Goal: Transaction & Acquisition: Purchase product/service

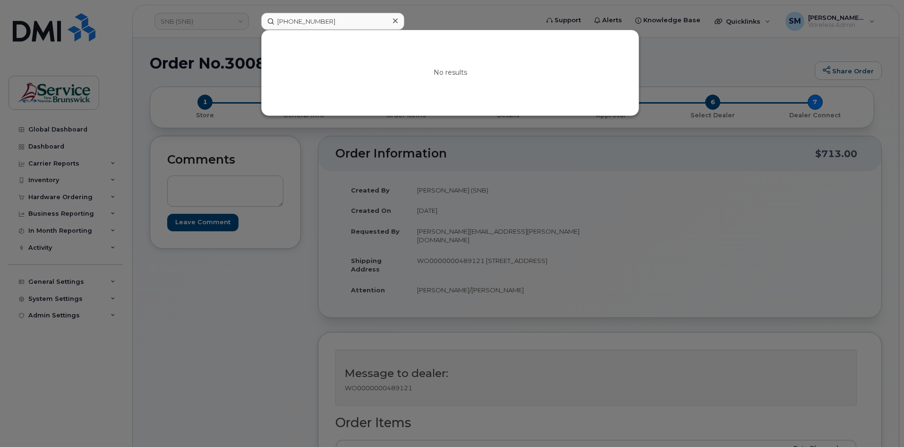
scroll to position [47, 0]
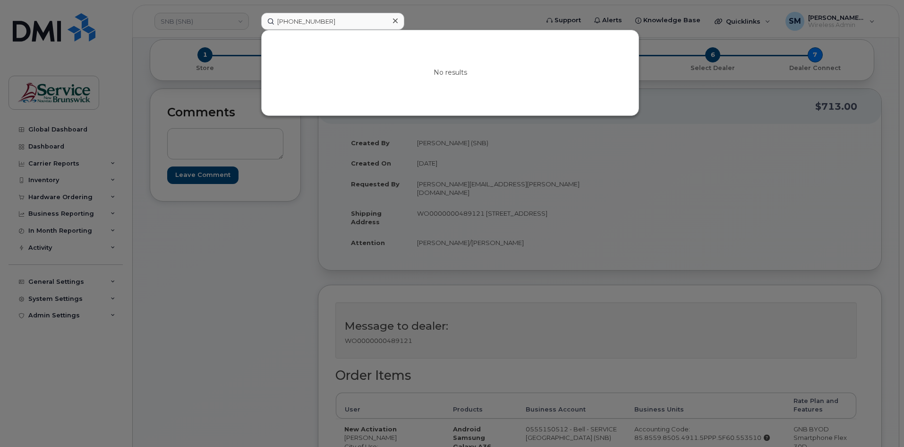
drag, startPoint x: 341, startPoint y: 21, endPoint x: 268, endPoint y: 17, distance: 73.4
click at [268, 17] on input "506-259-7752" at bounding box center [332, 21] width 143 height 17
click at [306, 23] on input "506.658.3182" at bounding box center [332, 21] width 143 height 17
drag, startPoint x: 345, startPoint y: 20, endPoint x: 196, endPoint y: 17, distance: 149.3
click at [254, 17] on div "5066583182 No results" at bounding box center [397, 21] width 286 height 17
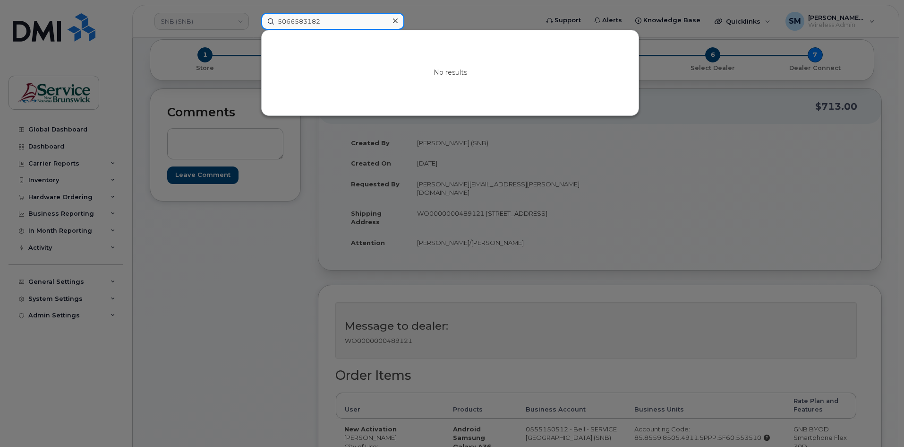
paste input "252 4594"
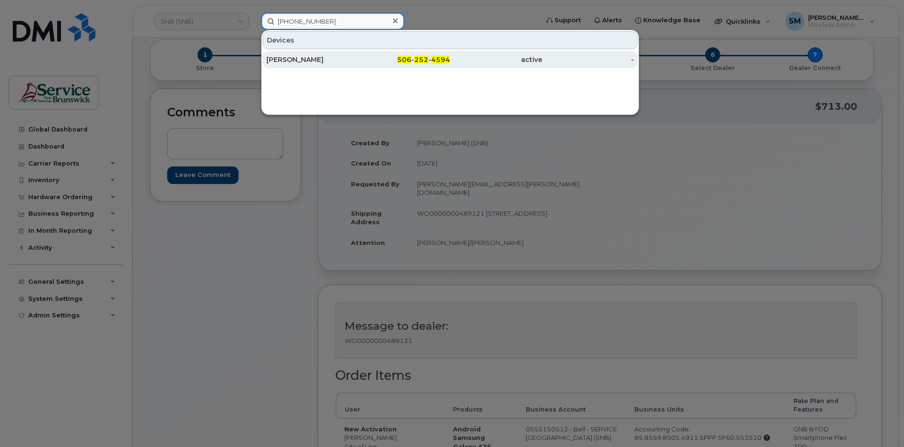
type input "506 252 4594"
click at [323, 57] on div "[PERSON_NAME]" at bounding box center [313, 59] width 92 height 9
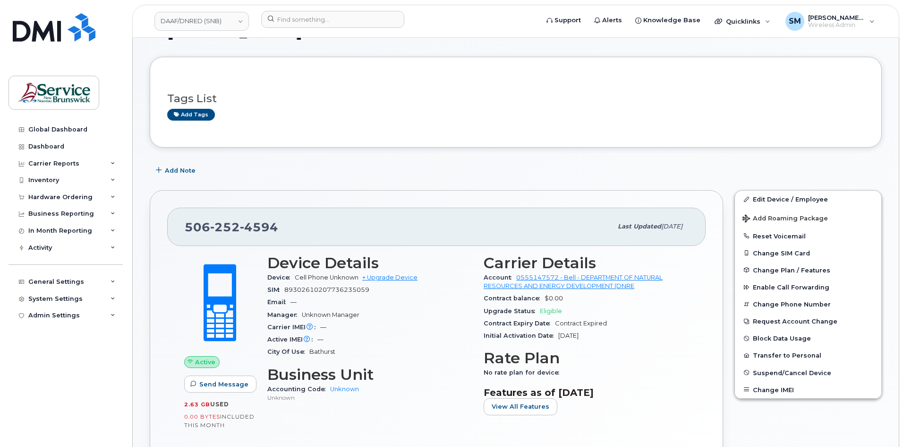
scroll to position [95, 0]
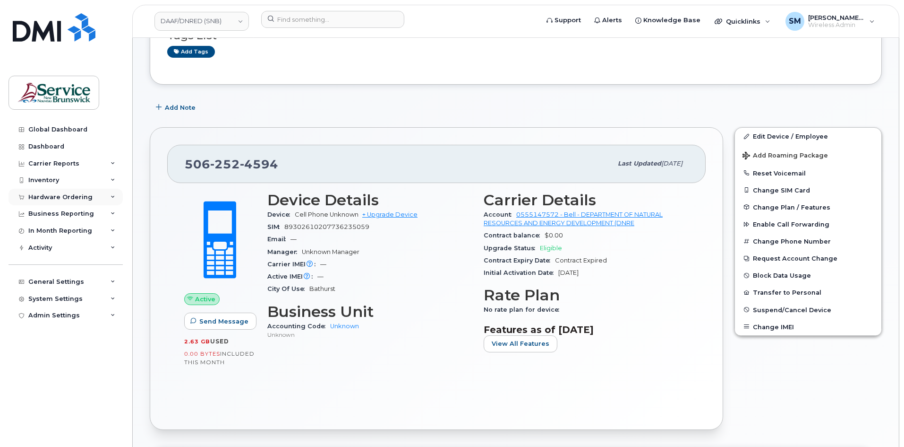
click at [67, 201] on div "Hardware Ordering" at bounding box center [66, 197] width 114 height 17
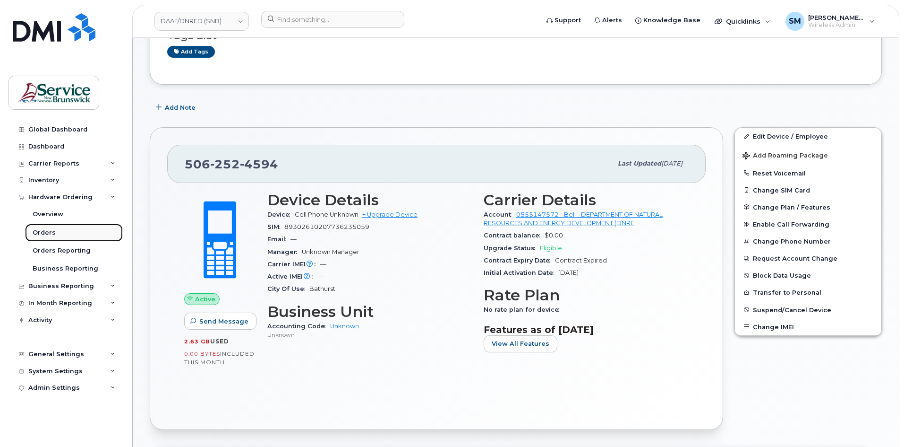
click at [37, 239] on link "Orders" at bounding box center [74, 233] width 98 height 18
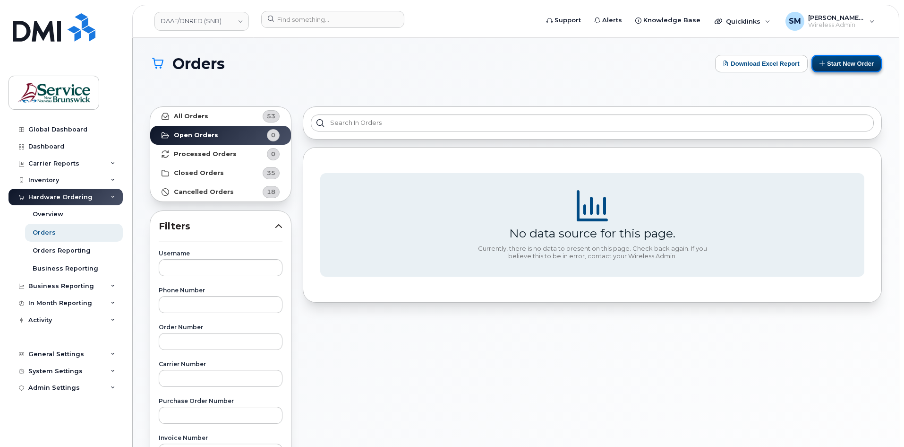
click at [876, 64] on button "Start New Order" at bounding box center [847, 63] width 70 height 17
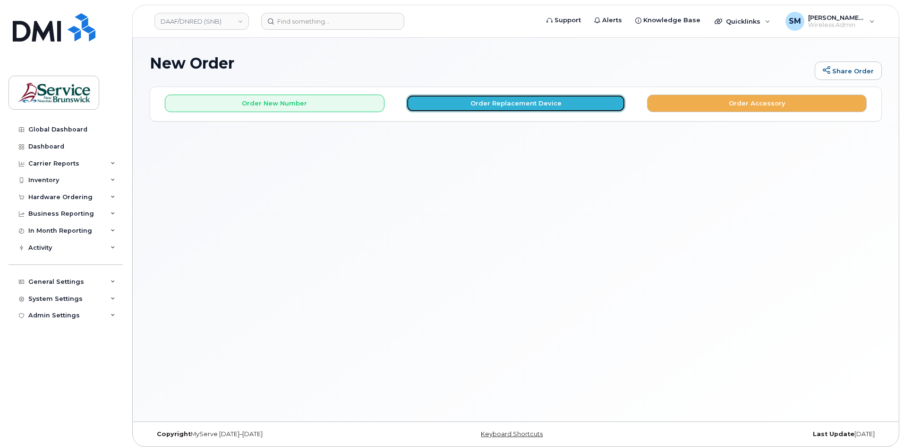
click at [507, 104] on button "Order Replacement Device" at bounding box center [516, 103] width 220 height 17
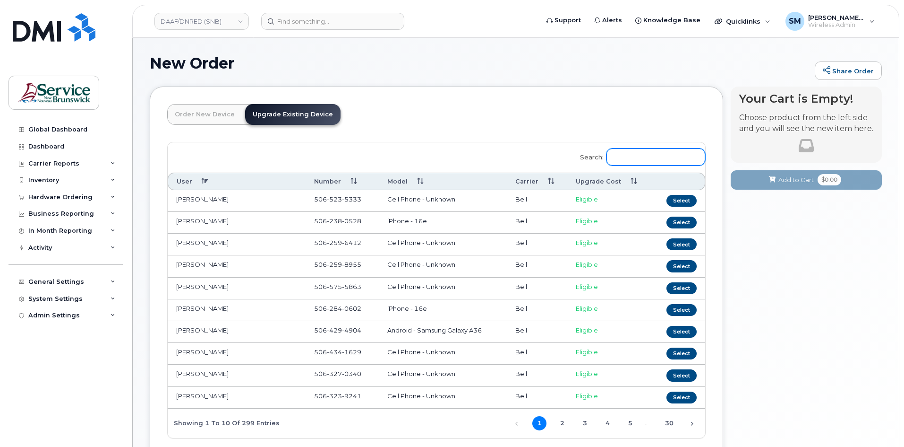
click at [651, 159] on input "Search:" at bounding box center [656, 156] width 99 height 17
paste input "506 252 4594"
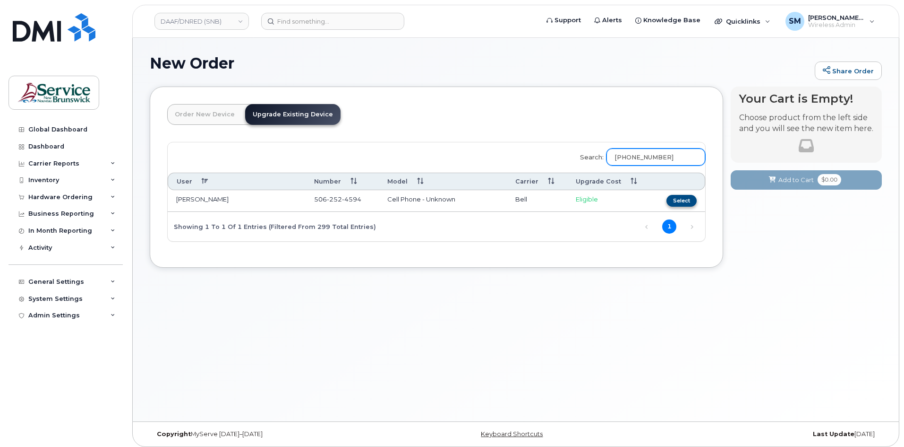
type input "506 252 4594"
click at [679, 200] on button "Select" at bounding box center [682, 201] width 30 height 12
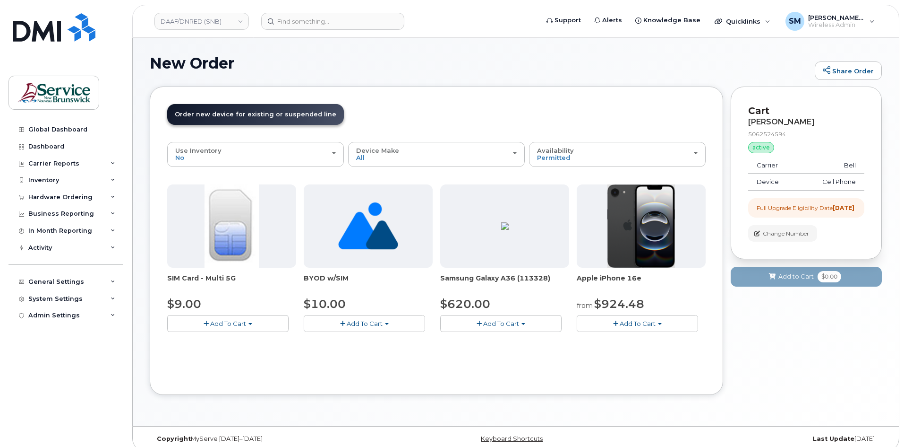
click at [497, 325] on span "Add To Cart" at bounding box center [501, 323] width 36 height 8
click at [499, 352] on link "$620.00 - Outright purchase (128GB model)" at bounding box center [521, 352] width 156 height 12
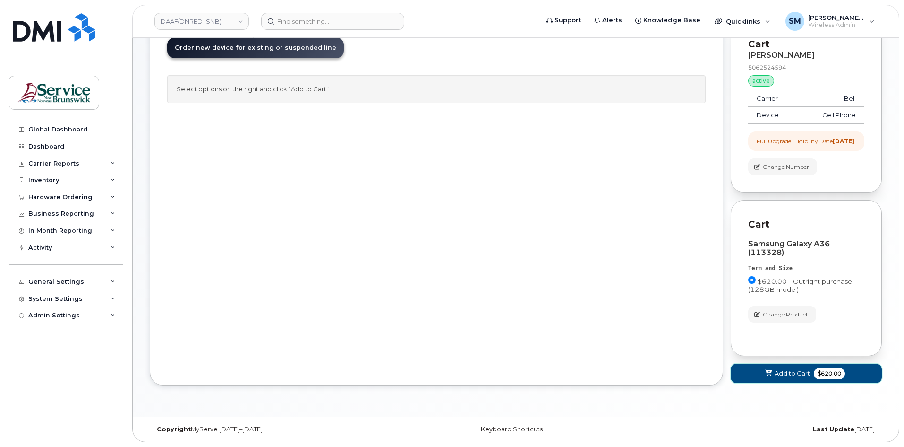
click at [771, 367] on button "Add to Cart $620.00" at bounding box center [806, 372] width 151 height 19
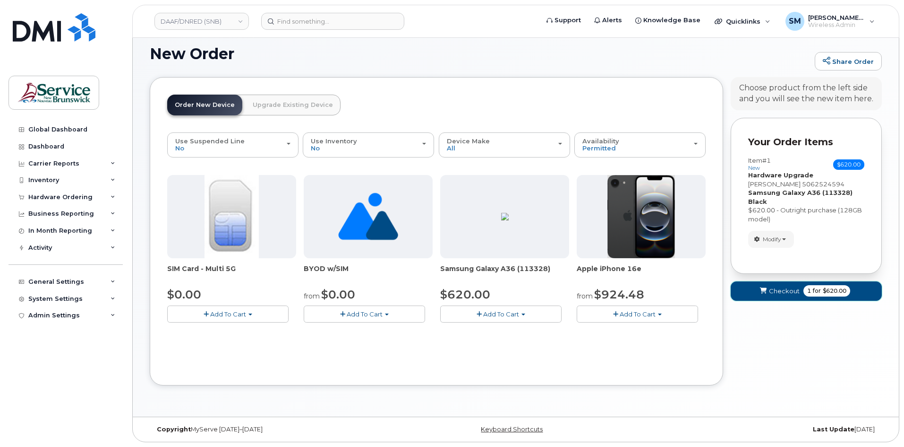
click at [785, 289] on span "Checkout" at bounding box center [784, 290] width 31 height 9
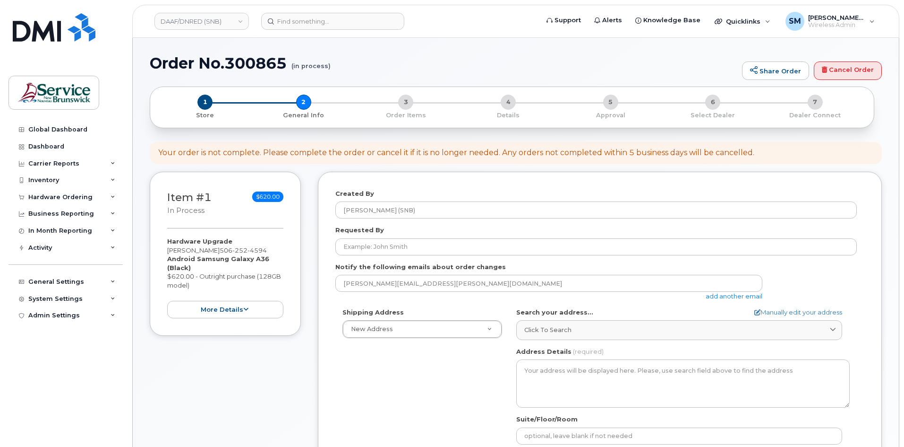
select select
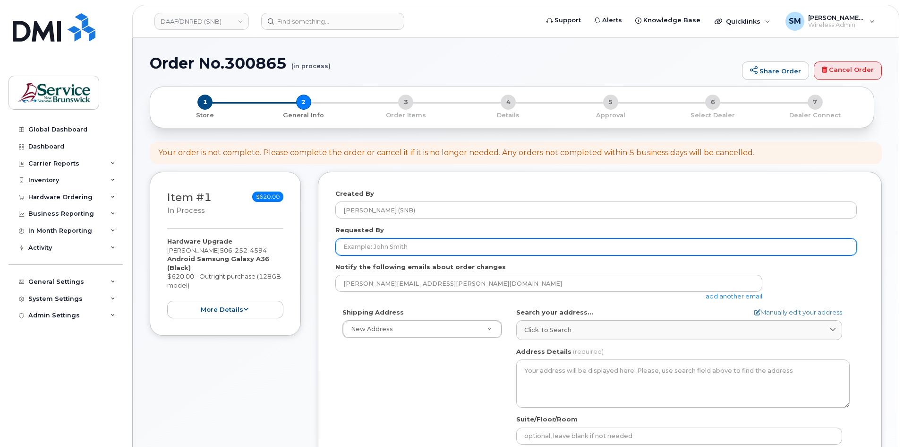
click at [474, 249] on input "Requested By" at bounding box center [597, 246] width 522 height 17
paste input "Darla.Poirier@gnb.ca"
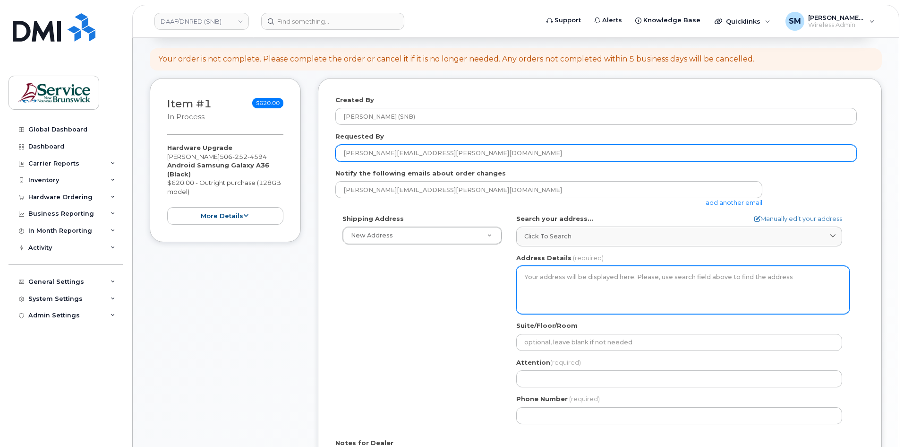
scroll to position [95, 0]
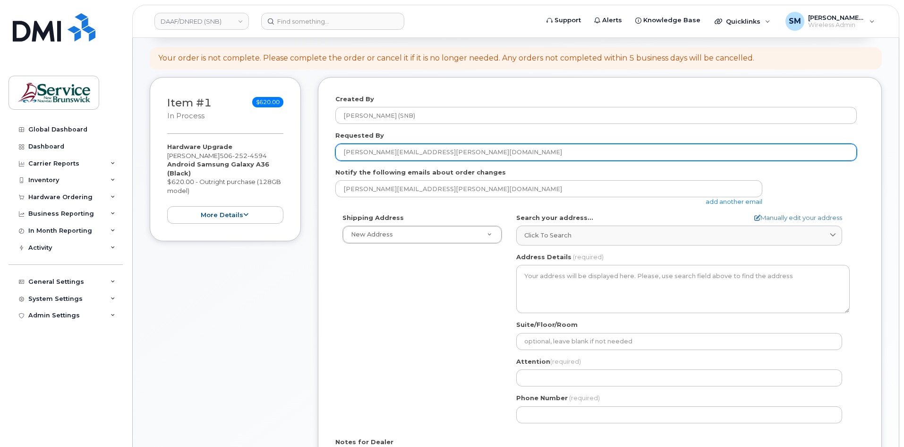
type input "Darla.Poirier@gnb.ca"
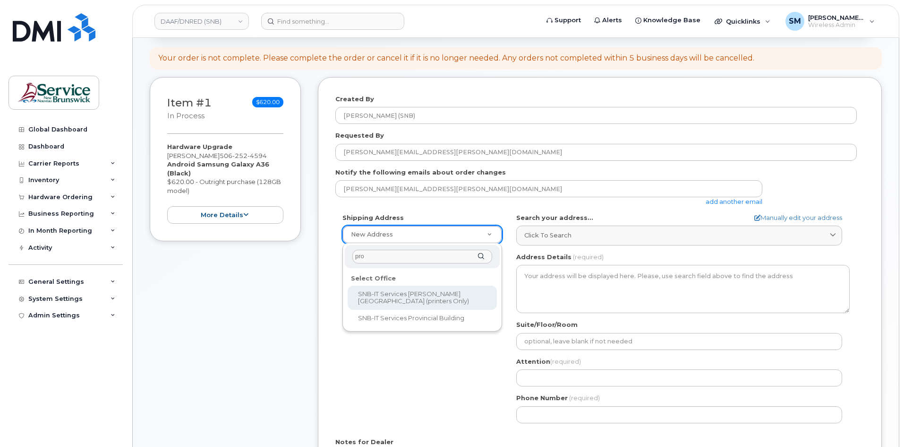
type input "prov"
select select
type textarea "350 St. George St Bathurst New Brunswick E2A 1B9"
type input "Joel Landry/Pierre-Paul Cormier"
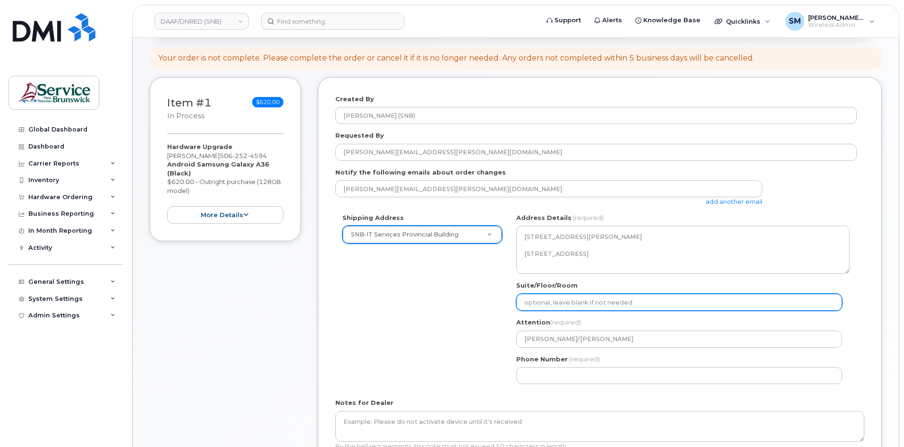
click at [535, 304] on input "Suite/Floor/Room" at bounding box center [679, 301] width 326 height 17
paste input "WO0000000488282"
select select
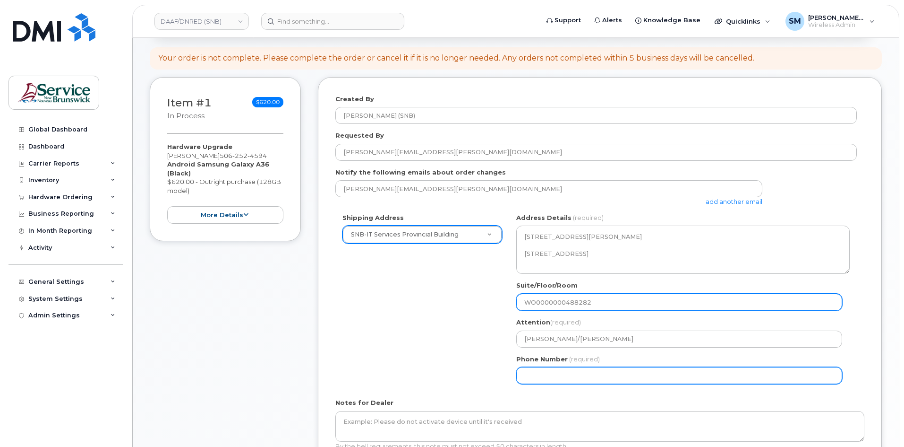
type input "WO0000000488282"
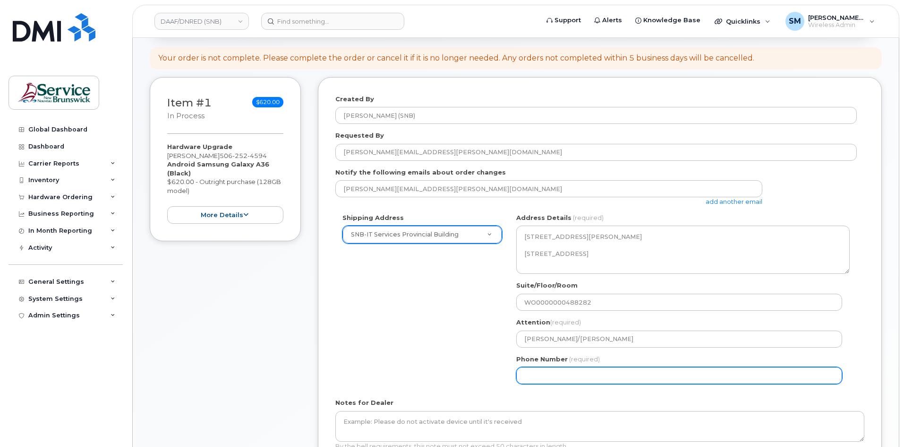
click at [546, 370] on input "Phone Number" at bounding box center [679, 375] width 326 height 17
select select
type input "506639633"
select select
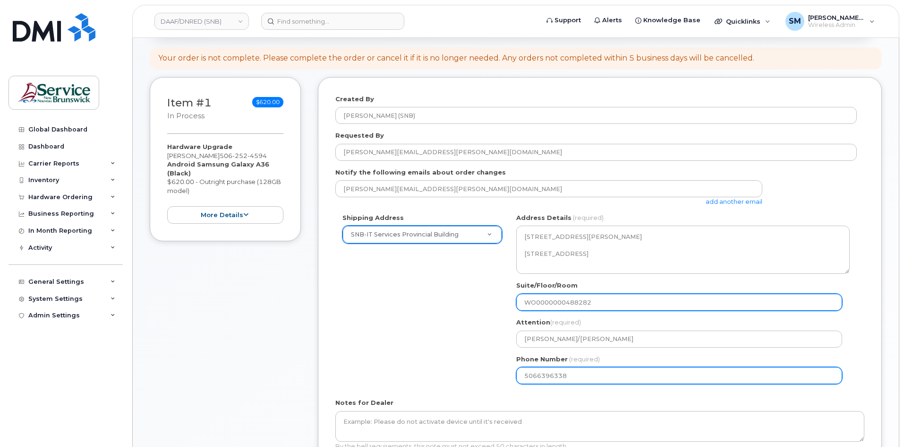
type input "5066396338"
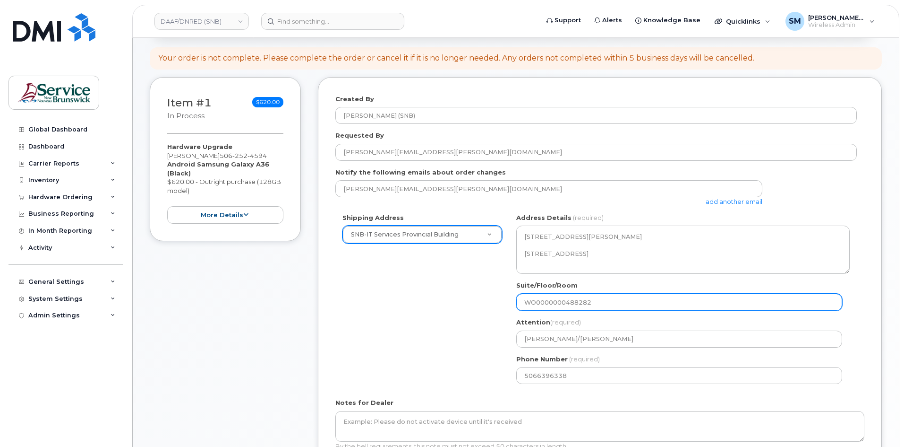
click at [540, 307] on input "WO0000000488282" at bounding box center [679, 301] width 326 height 17
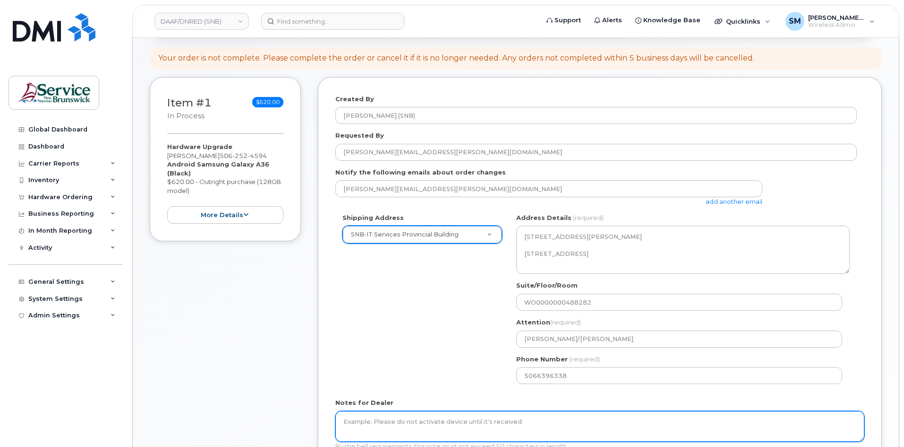
click at [601, 418] on textarea "Notes for Dealer" at bounding box center [600, 426] width 529 height 31
paste textarea "WO0000000488282"
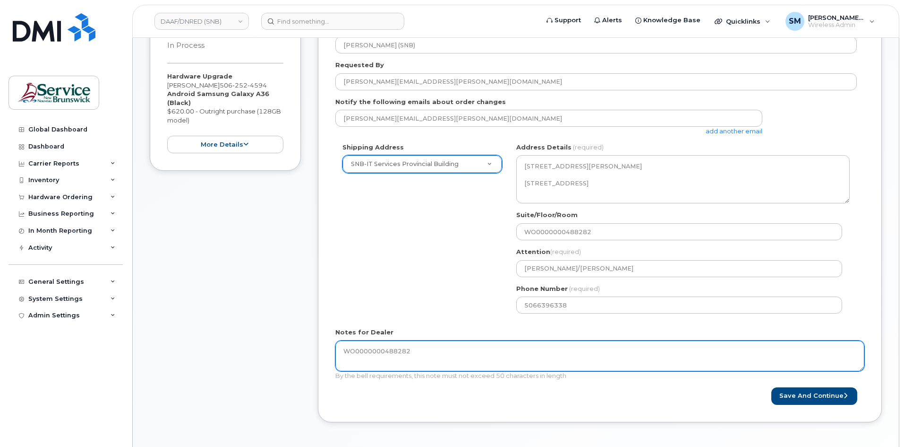
scroll to position [331, 0]
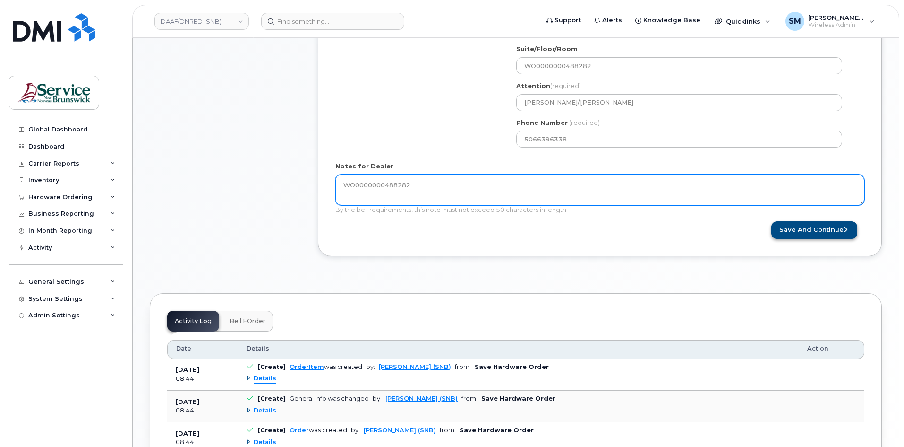
type textarea "WO0000000488282"
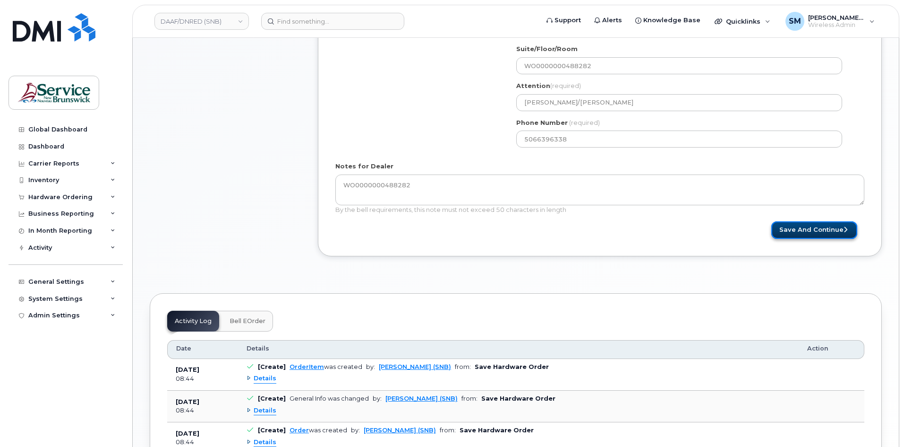
click at [837, 224] on button "Save and Continue" at bounding box center [815, 229] width 86 height 17
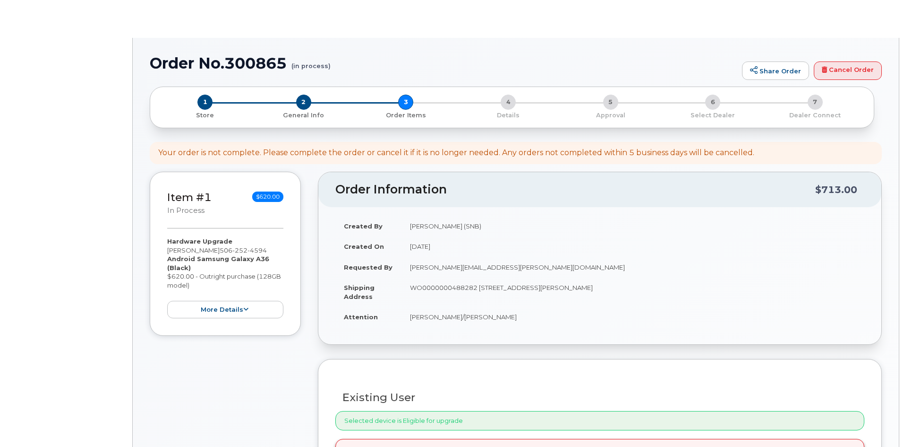
select select
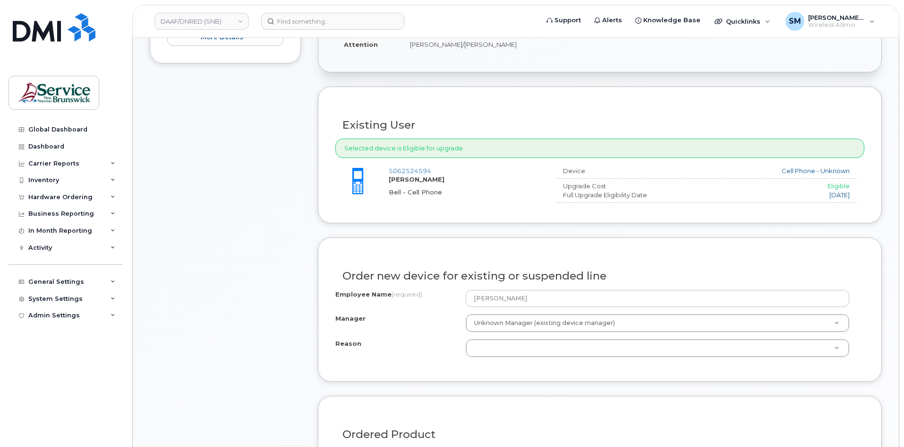
scroll to position [284, 0]
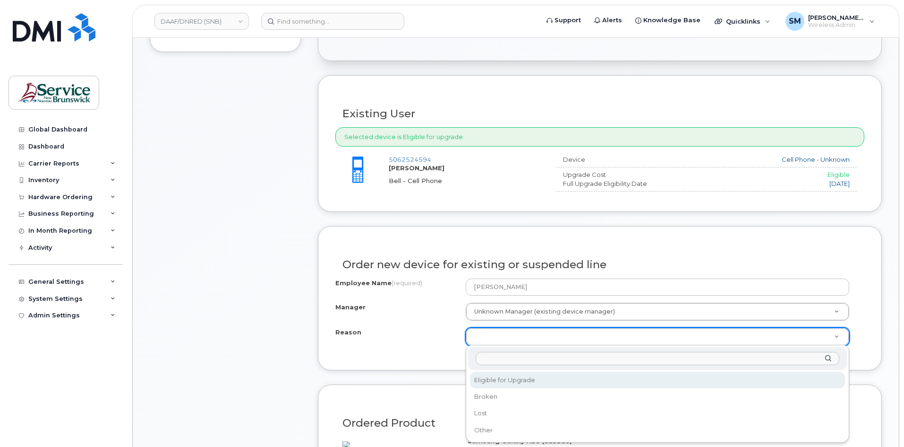
select select "eligible_for_upgrade"
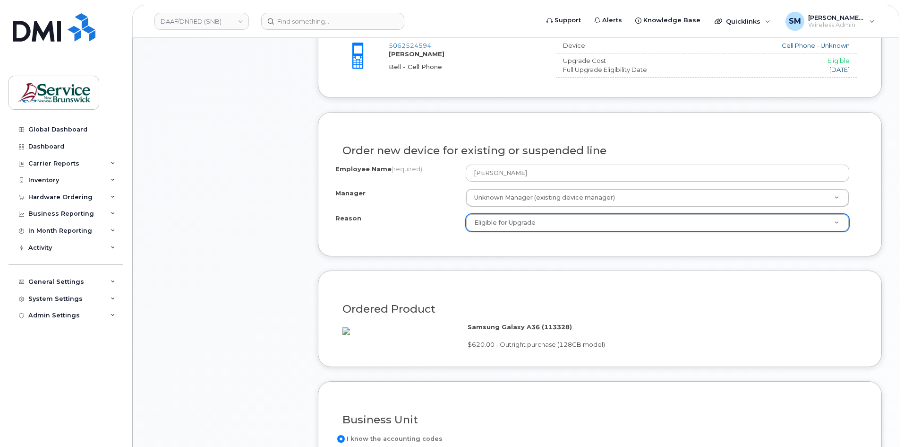
scroll to position [567, 0]
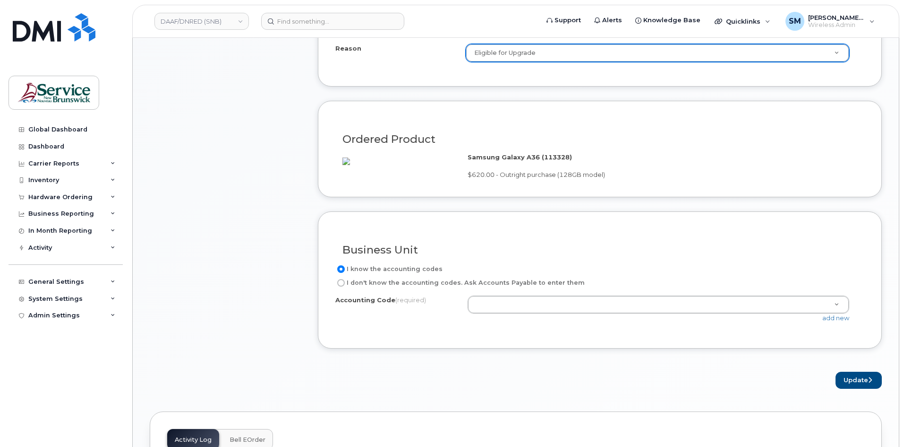
click at [514, 322] on div "add new" at bounding box center [662, 317] width 389 height 9
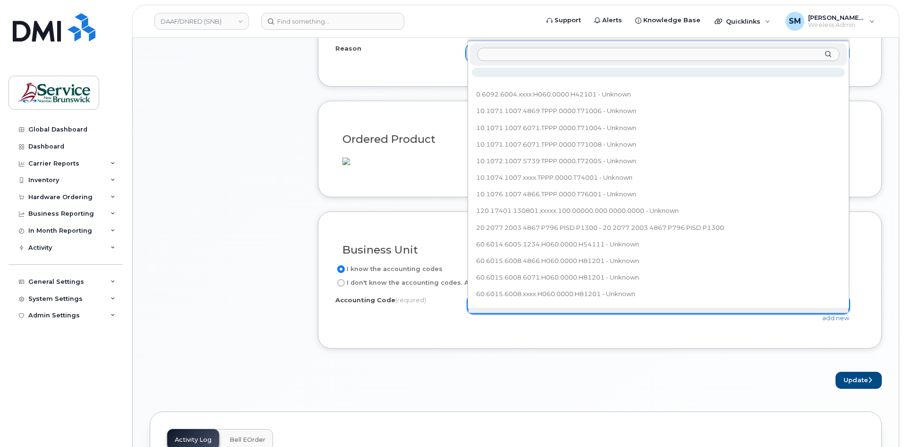
paste input "60.6050.6001.4867.H003.0000.H19102"
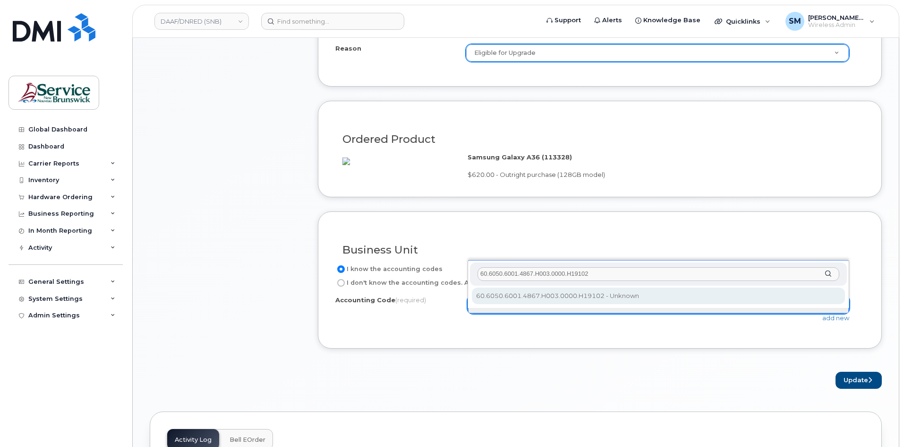
type input "60.6050.6001.4867.H003.0000.H19102"
select select "60.6050.6001.4867.H003.0000.H19102"
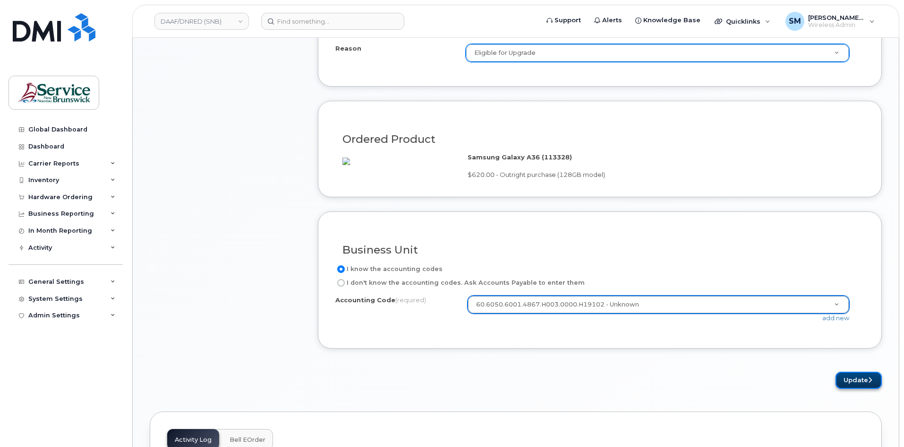
click at [852, 388] on button "Update" at bounding box center [859, 379] width 46 height 17
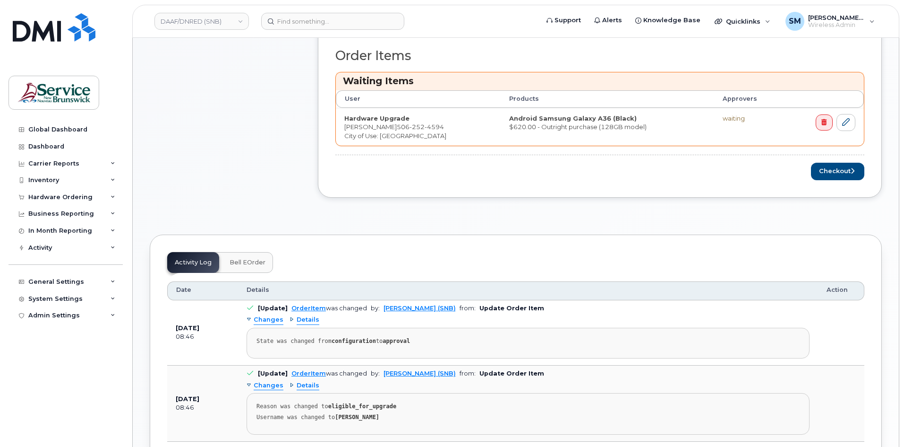
scroll to position [378, 0]
click at [835, 172] on button "Checkout" at bounding box center [837, 169] width 53 height 17
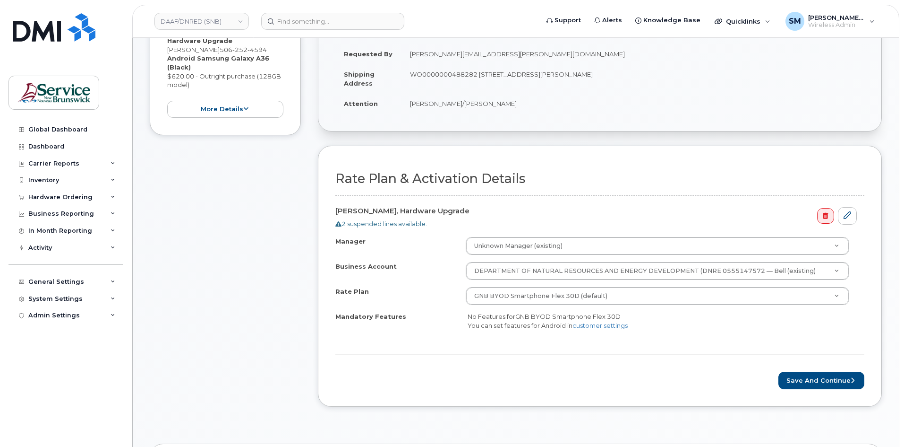
scroll to position [189, 0]
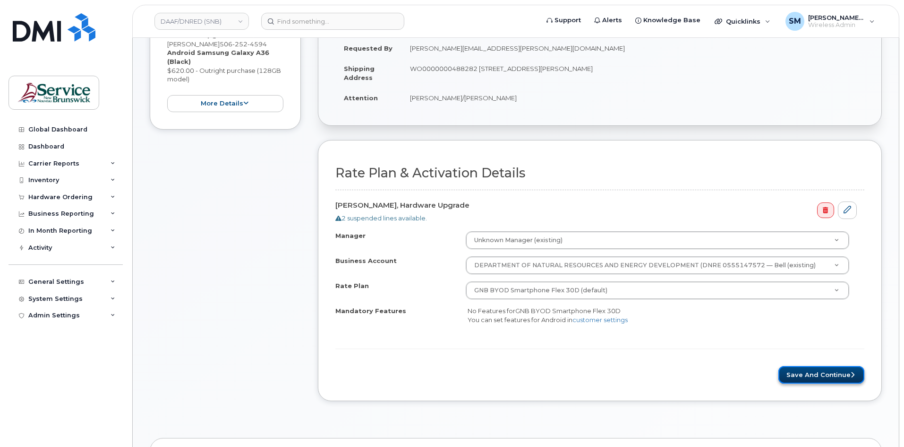
click at [803, 369] on button "Save and Continue" at bounding box center [822, 374] width 86 height 17
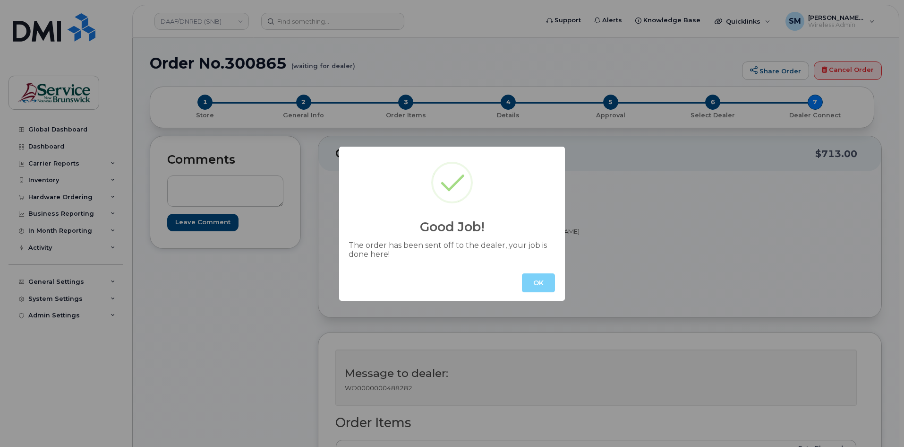
click at [545, 283] on button "OK" at bounding box center [538, 282] width 33 height 19
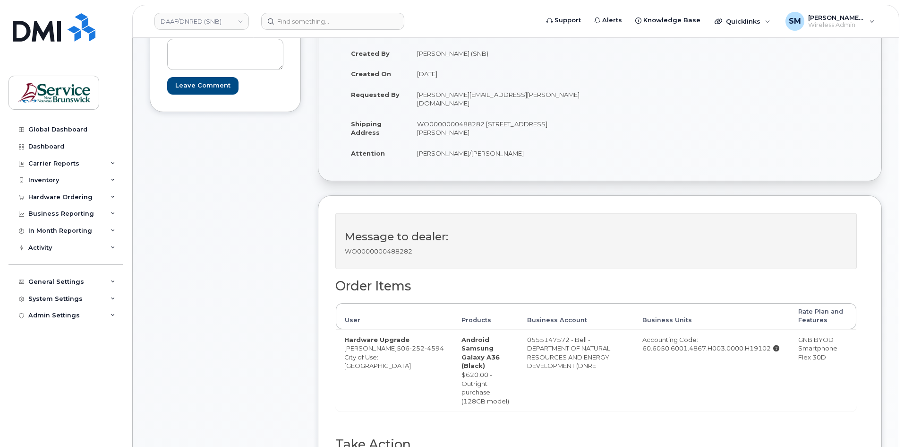
scroll to position [47, 0]
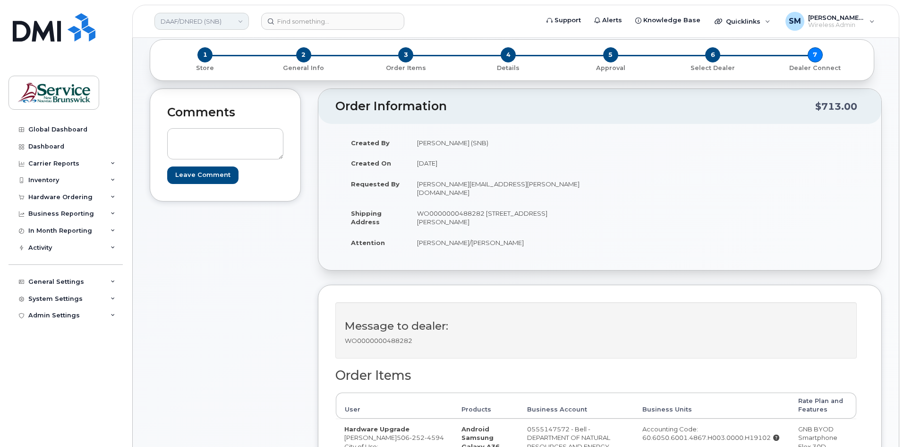
click at [215, 30] on div "DAAF/DNRED (SNB)" at bounding box center [202, 21] width 104 height 19
click at [223, 22] on link "DAAF/DNRED (SNB)" at bounding box center [202, 21] width 95 height 17
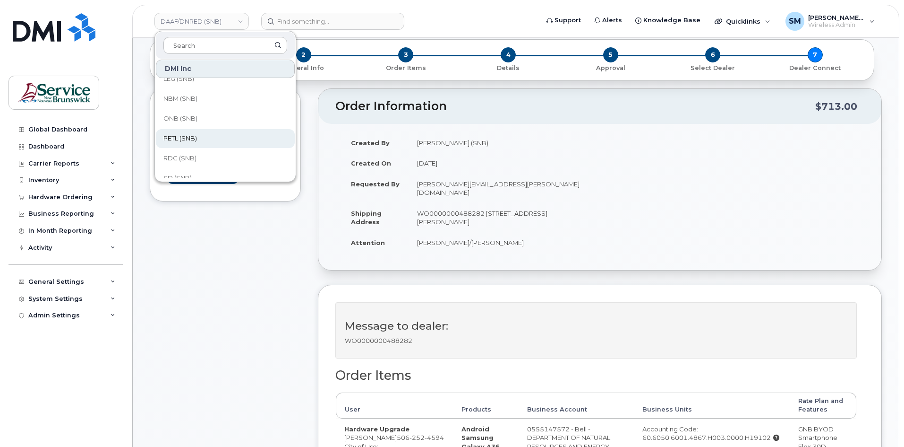
scroll to position [236, 0]
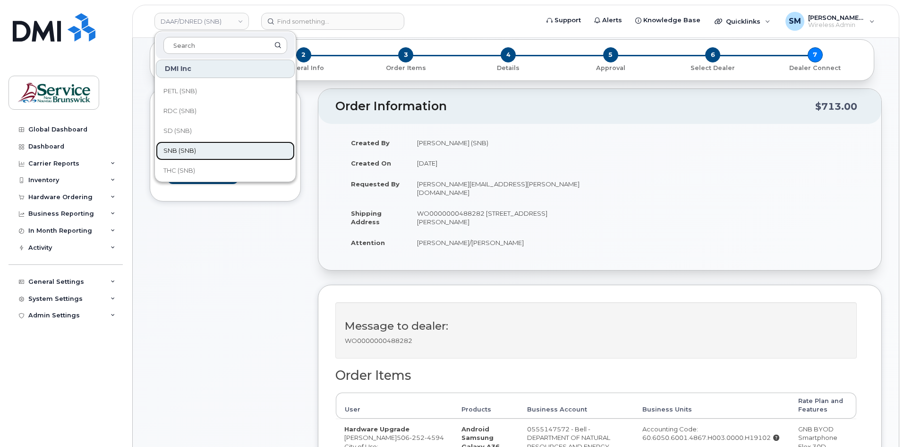
click at [201, 146] on link "SNB (SNB)" at bounding box center [225, 150] width 139 height 19
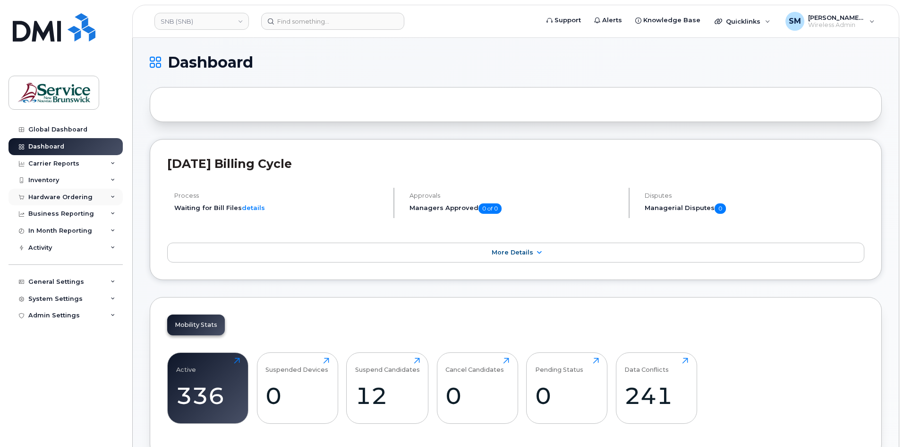
click at [52, 200] on div "Hardware Ordering" at bounding box center [60, 197] width 64 height 8
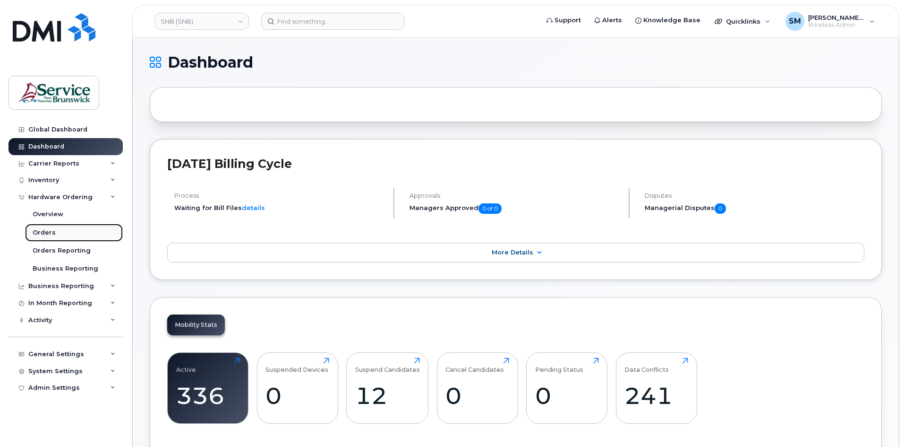
click at [71, 234] on link "Orders" at bounding box center [74, 233] width 98 height 18
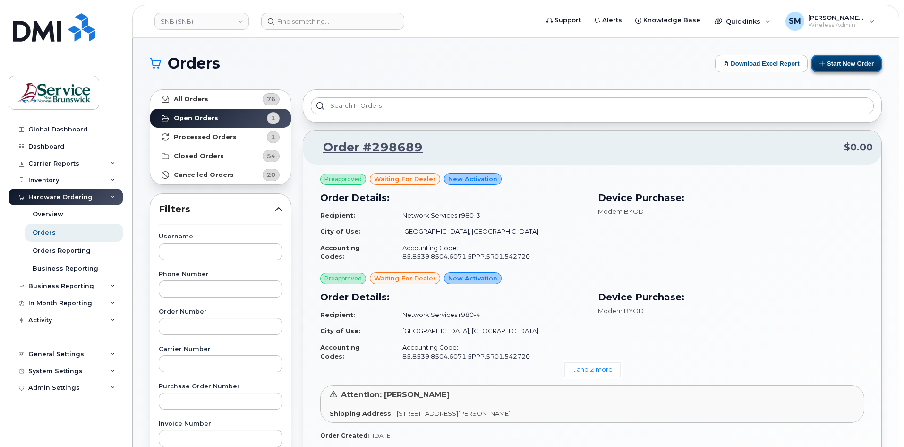
click at [852, 61] on button "Start New Order" at bounding box center [847, 63] width 70 height 17
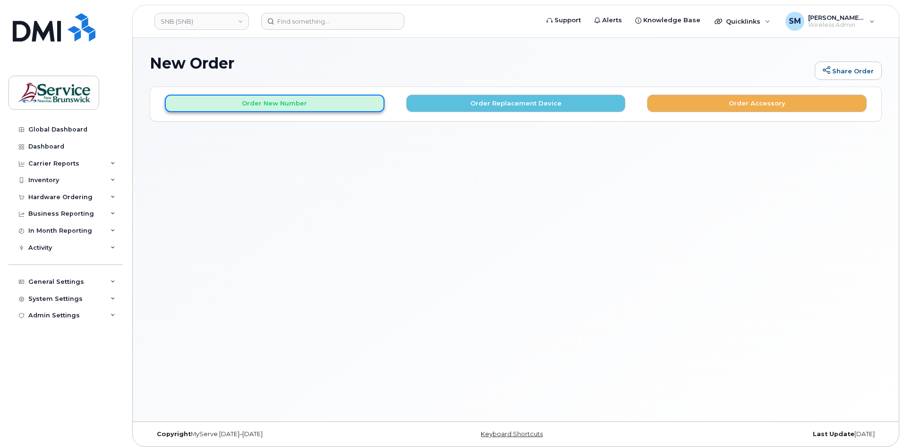
click at [286, 99] on button "Order New Number" at bounding box center [275, 103] width 220 height 17
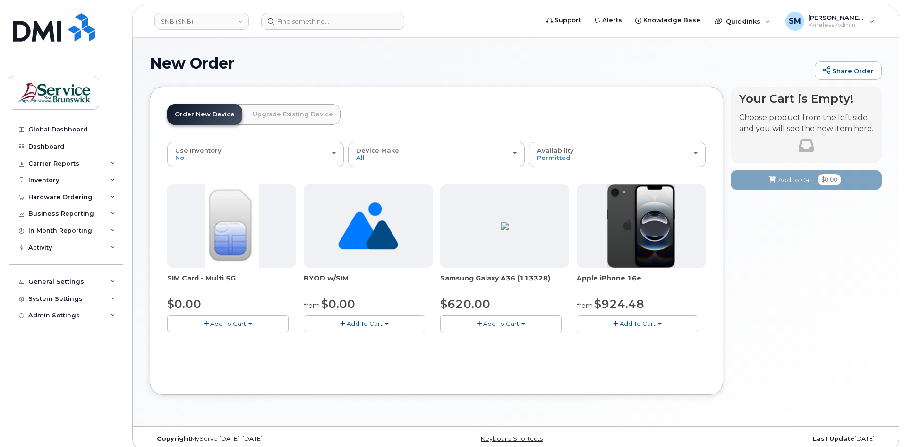
click at [504, 309] on div "$620.00" at bounding box center [504, 304] width 129 height 16
click at [493, 319] on span "Add To Cart" at bounding box center [501, 323] width 36 height 8
click at [504, 349] on link "$620.00 - 30-day activation (128GB model)" at bounding box center [520, 352] width 154 height 12
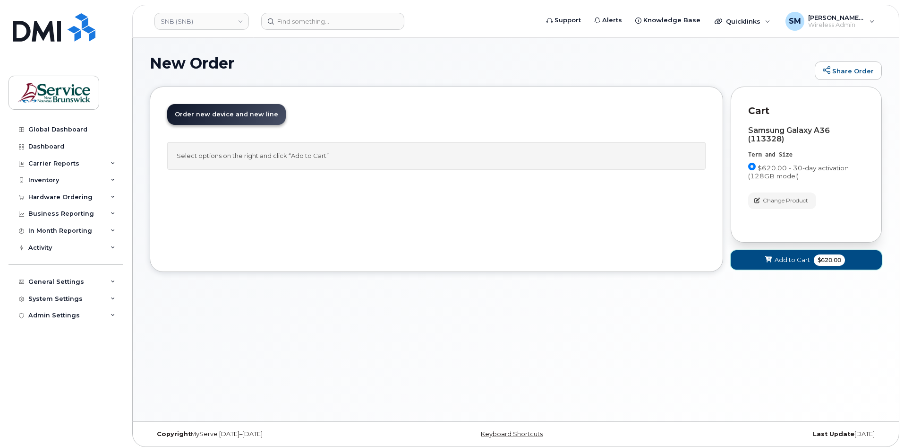
click at [775, 257] on span "Add to Cart" at bounding box center [792, 259] width 35 height 9
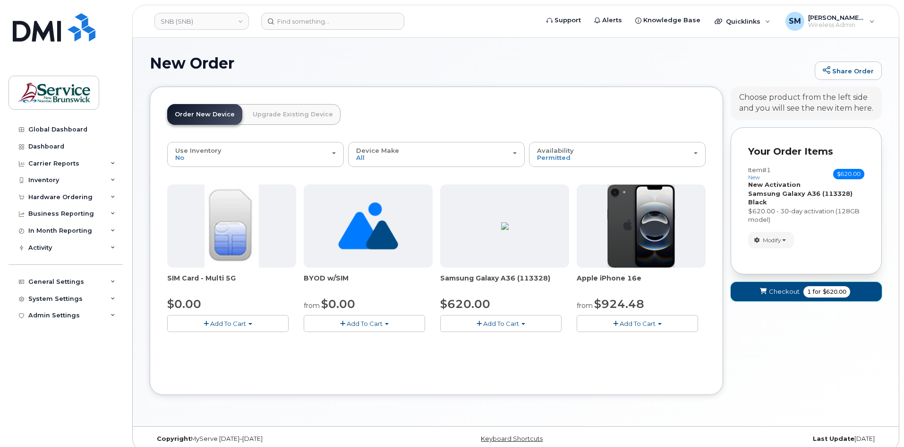
click at [768, 283] on button "Checkout 1 for $620.00" at bounding box center [806, 291] width 151 height 19
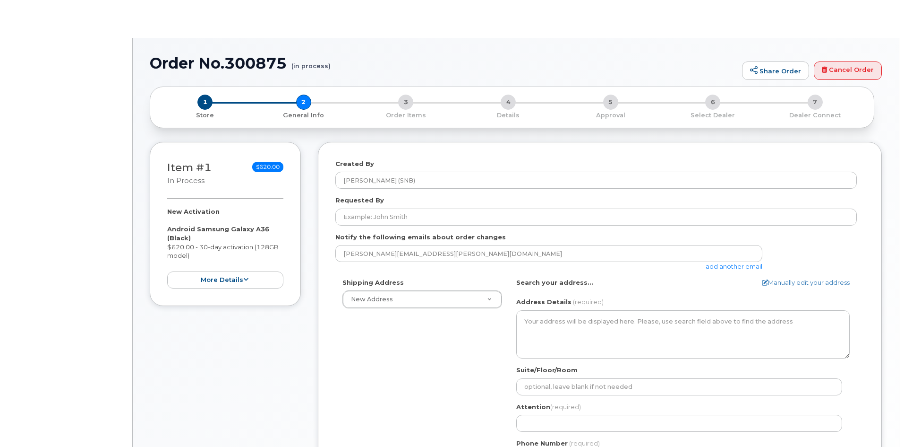
select select
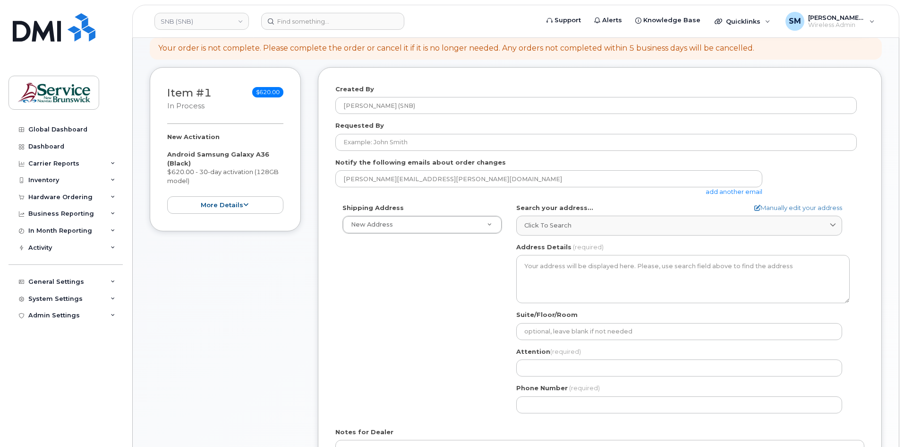
scroll to position [142, 0]
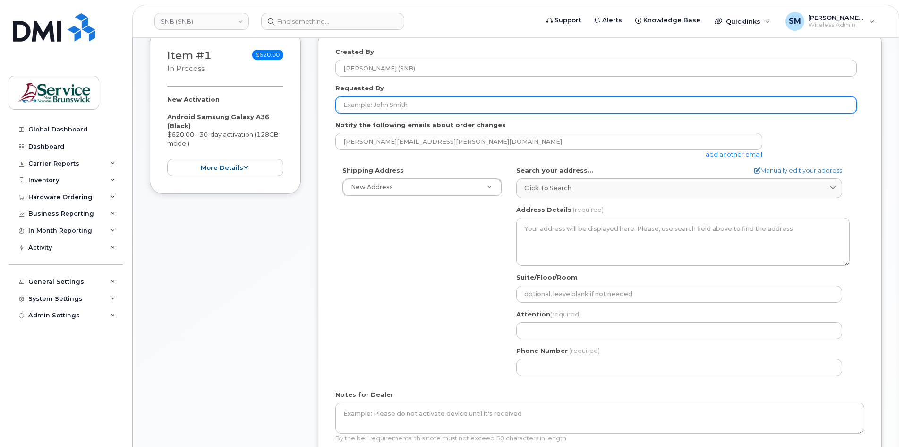
click at [400, 112] on input "Requested By" at bounding box center [597, 104] width 522 height 17
paste input "[PERSON_NAME][EMAIL_ADDRESS][PERSON_NAME][DOMAIN_NAME]"
type input "[PERSON_NAME][EMAIL_ADDRESS][PERSON_NAME][DOMAIN_NAME]"
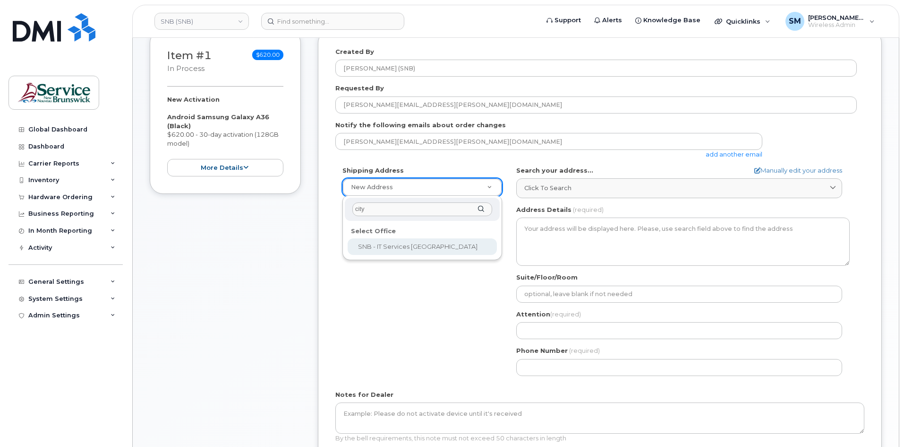
type input "city"
select select
type textarea "157 Water St, Unit 8 Campbellton New Brunswick E3N 3L4"
type input "[PERSON_NAME]"
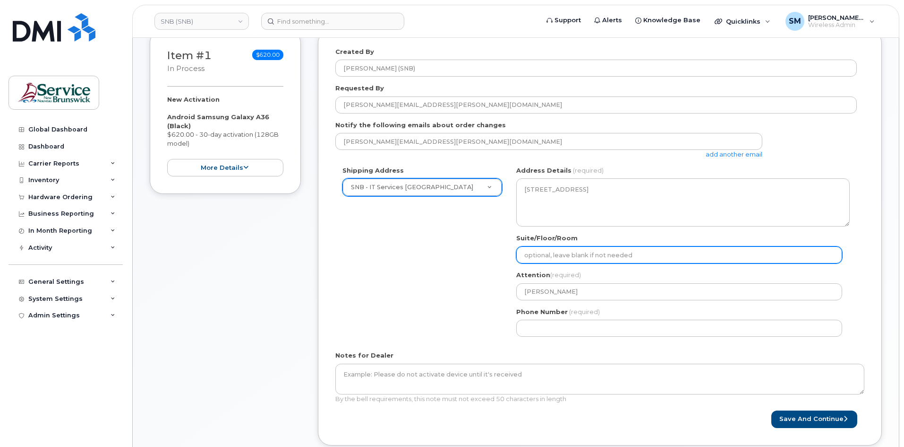
drag, startPoint x: 570, startPoint y: 255, endPoint x: 564, endPoint y: 263, distance: 10.0
click at [570, 255] on input "Suite/Floor/Room" at bounding box center [679, 254] width 326 height 17
paste input "WO0000000488862"
select select
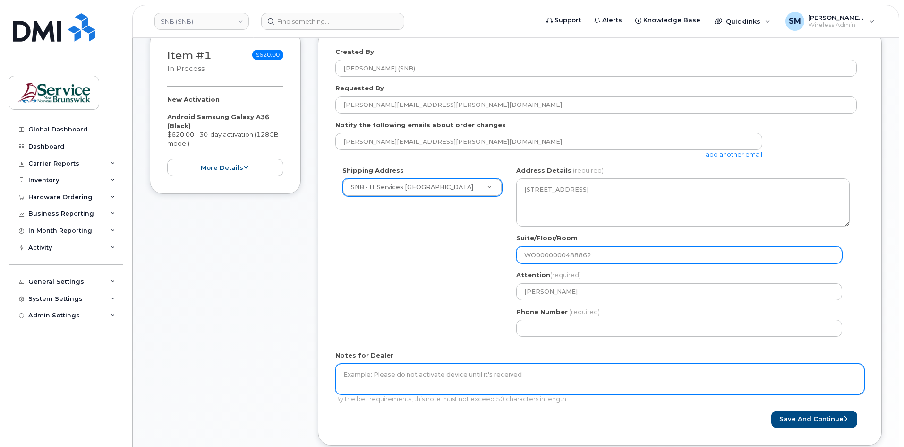
type input "WO0000000488862"
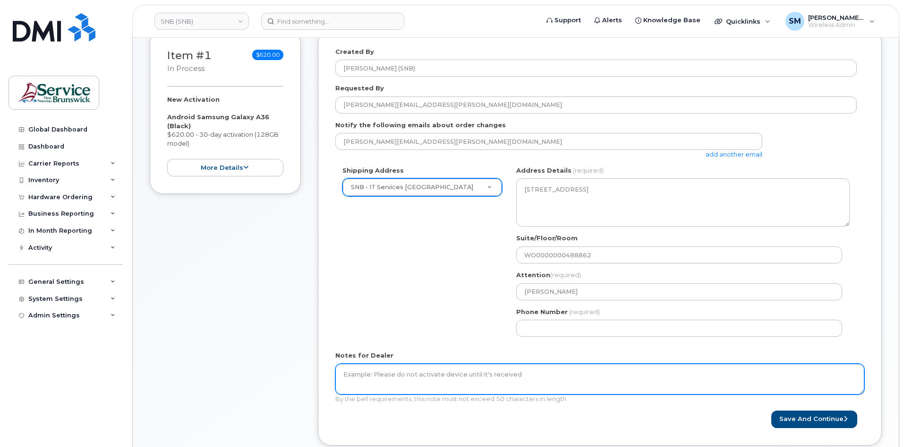
drag, startPoint x: 451, startPoint y: 378, endPoint x: 452, endPoint y: 366, distance: 11.9
click at [451, 376] on textarea "Notes for Dealer" at bounding box center [600, 378] width 529 height 31
paste textarea "WO0000000488862"
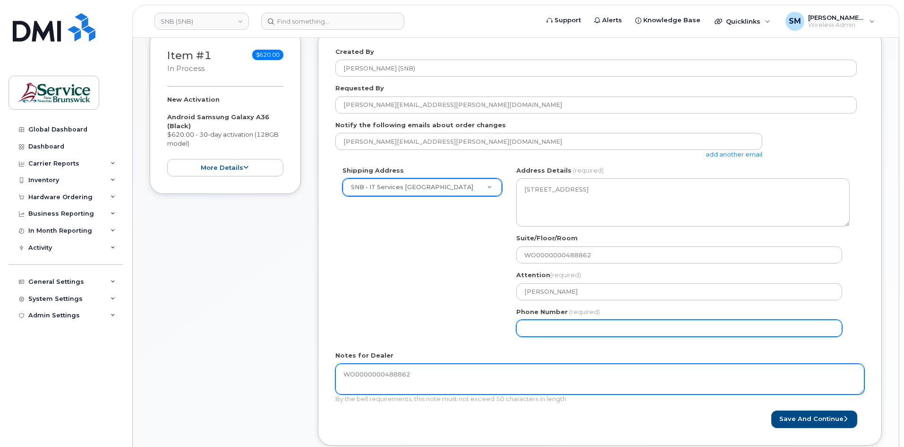
type textarea "WO0000000488862"
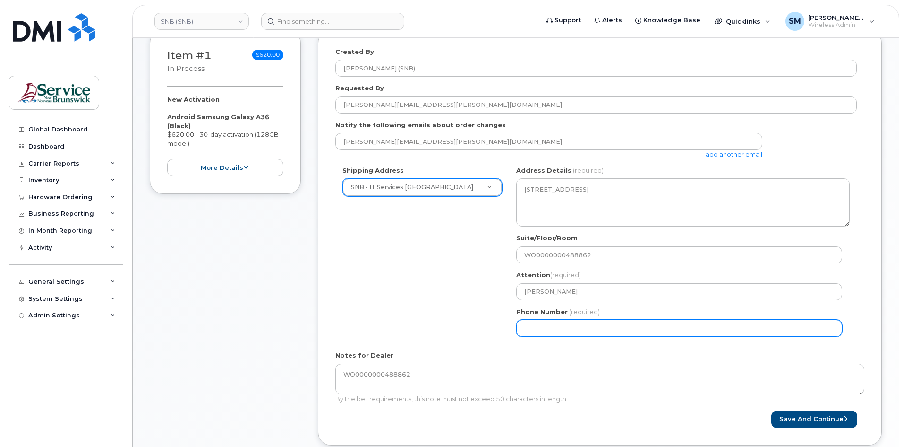
click at [559, 325] on input "Phone Number" at bounding box center [679, 327] width 326 height 17
select select
type input "506639633"
select select
type input "5066396338"
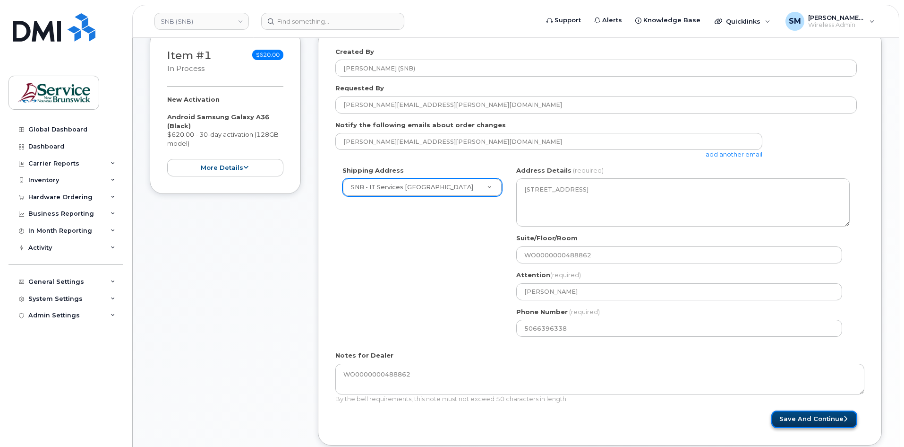
click at [811, 427] on button "Save and Continue" at bounding box center [815, 418] width 86 height 17
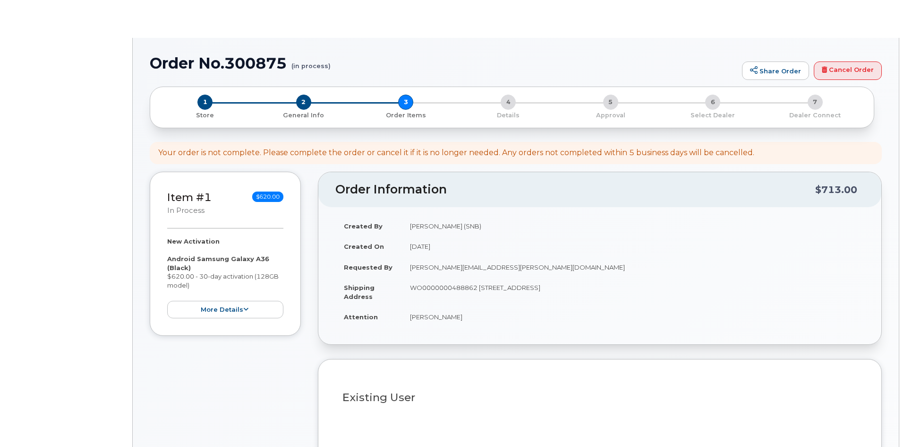
select select
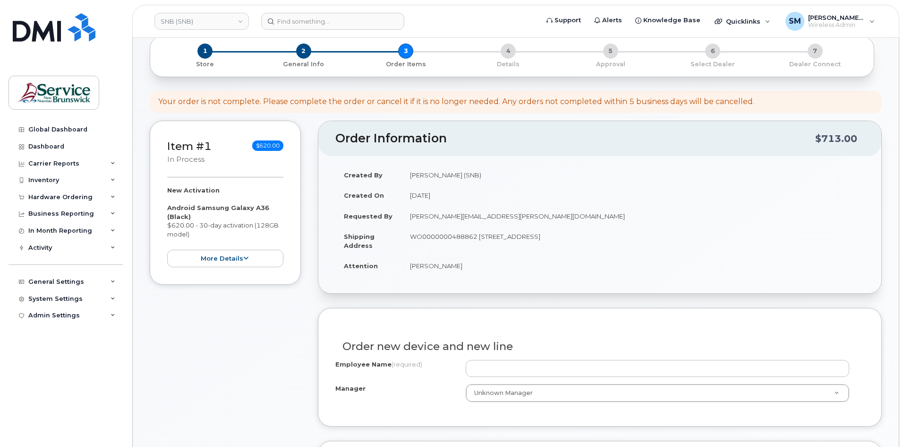
scroll to position [284, 0]
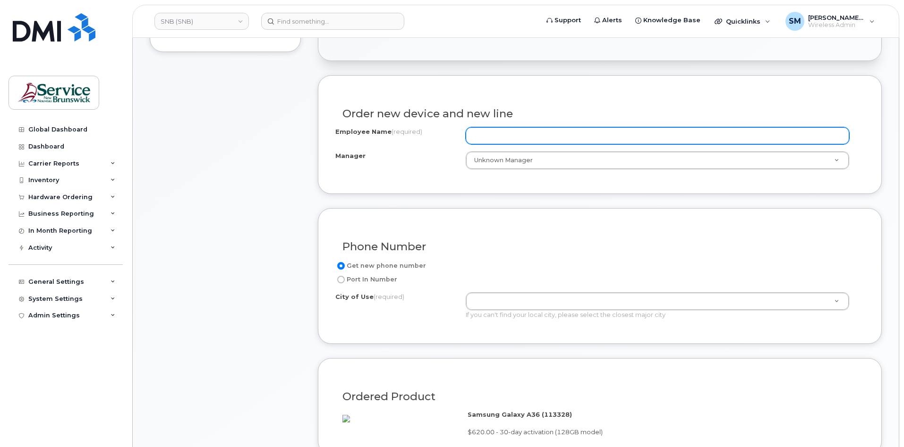
click at [520, 135] on input "Employee Name (required)" at bounding box center [658, 135] width 384 height 17
paste input "[PERSON_NAME]"
type input "[PERSON_NAME]"
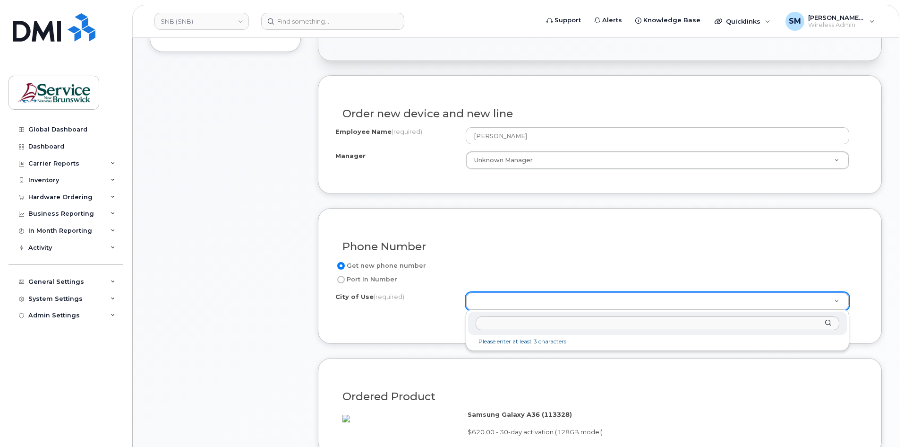
type input "85.8559.8505.ACCT.5PPP.5F62.553530"
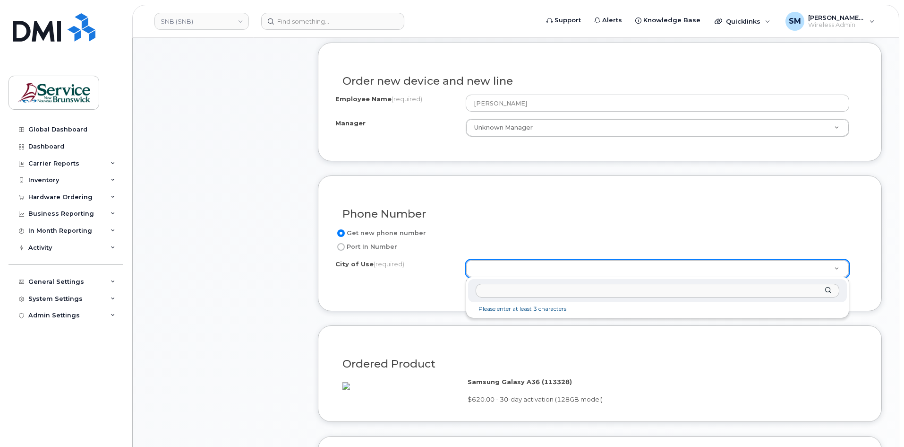
scroll to position [331, 0]
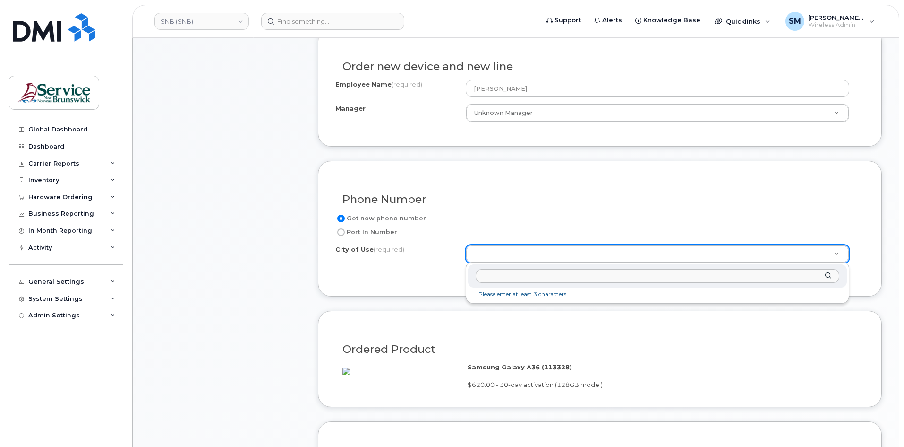
click at [497, 276] on input "text" at bounding box center [658, 276] width 364 height 14
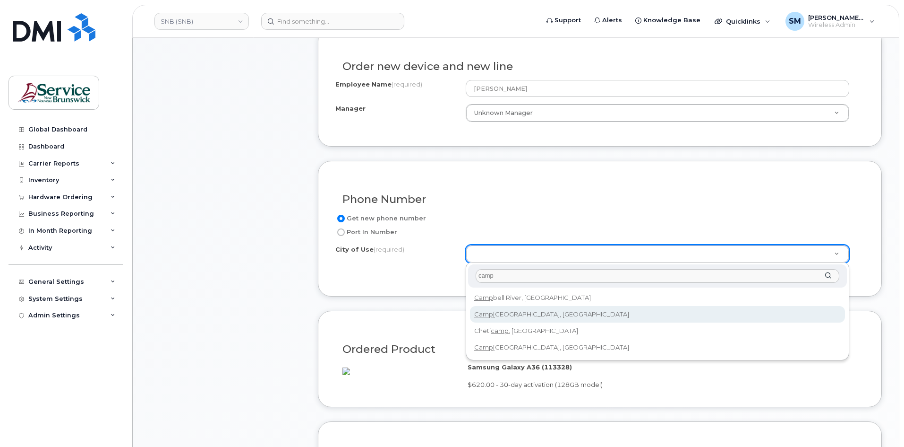
type input "camp"
type input "1446"
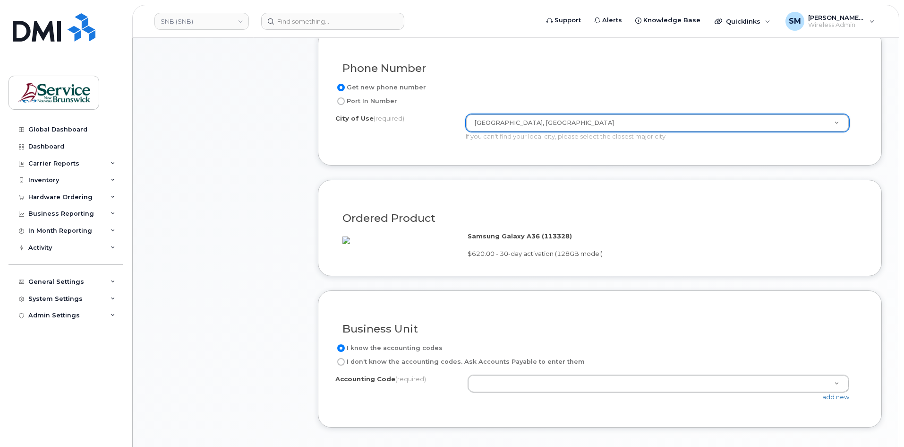
scroll to position [473, 0]
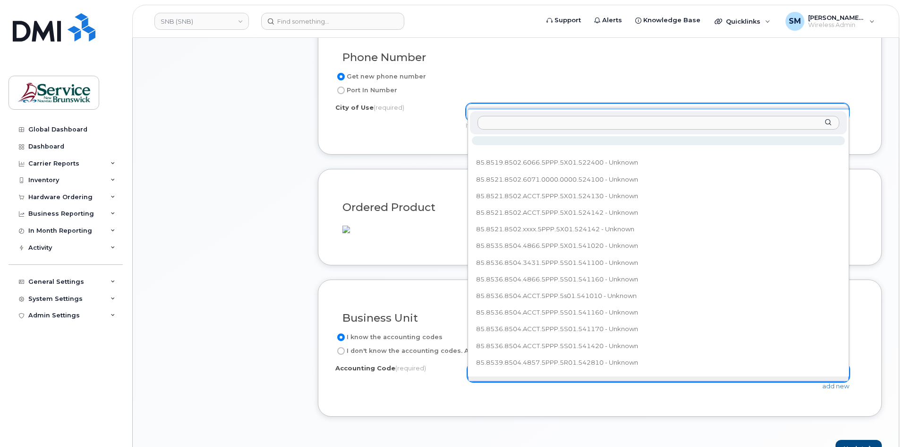
type input "85.8559.8505.ACCT.5PPP.5F62.553530"
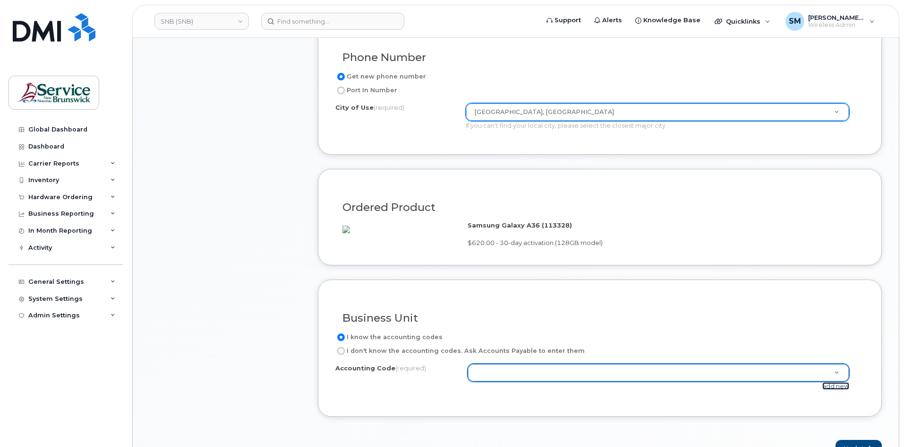
click at [831, 389] on link "add new" at bounding box center [836, 386] width 27 height 8
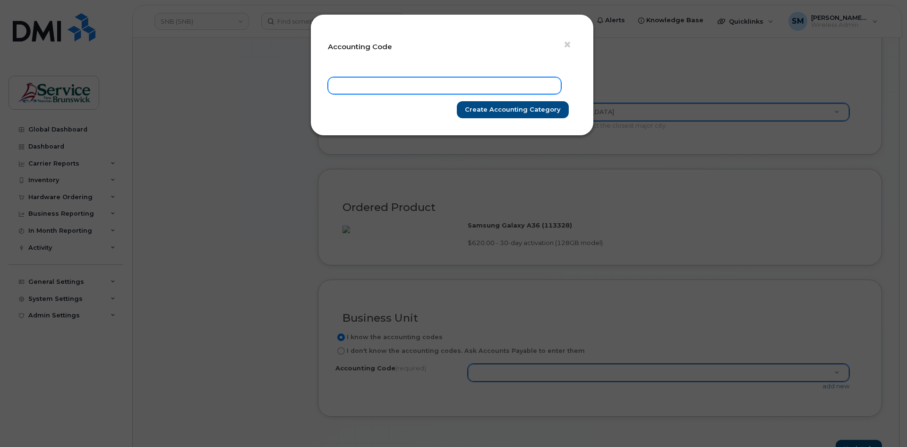
click at [384, 77] on input "text" at bounding box center [444, 85] width 233 height 17
paste input "85.8559.8505.ACCT.5PPP.5F62.553530"
type input "85.8559.8505.ACCT.5PPP.5F62.553530"
drag, startPoint x: 508, startPoint y: 112, endPoint x: 503, endPoint y: 106, distance: 8.0
click at [503, 111] on input "Create Accounting category" at bounding box center [513, 109] width 112 height 17
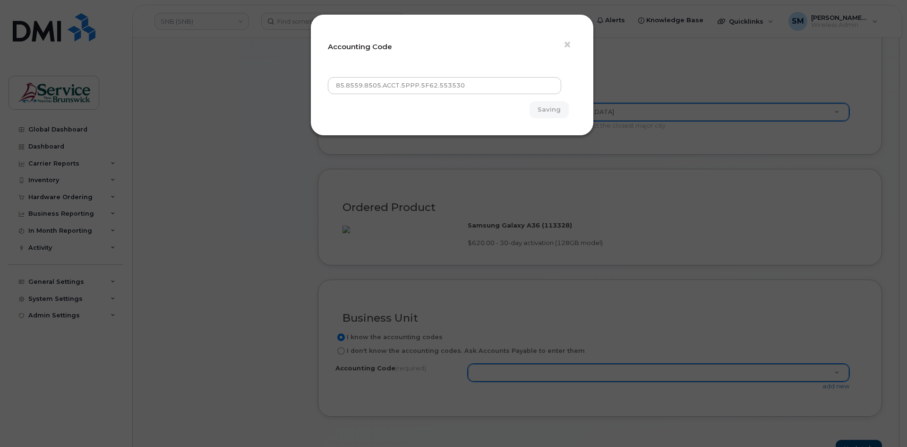
type input "Create Accounting category"
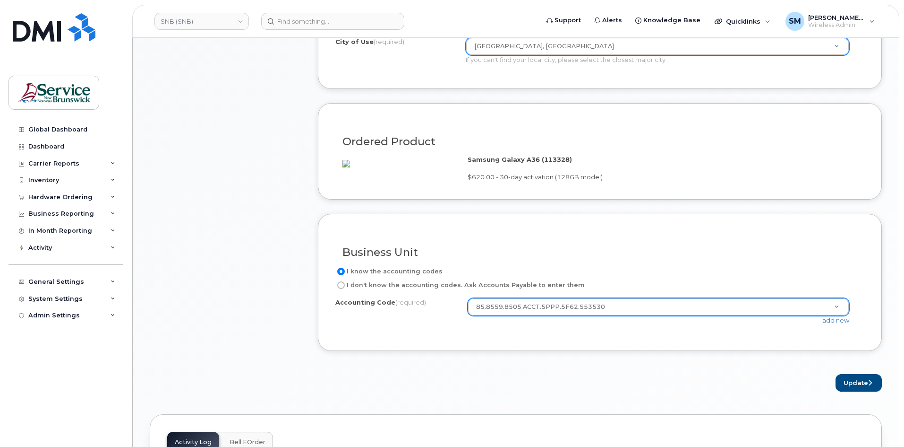
scroll to position [709, 0]
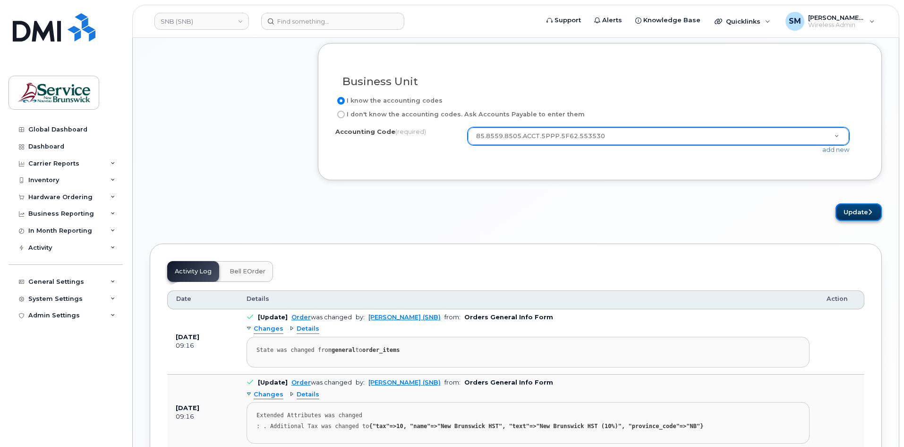
click at [867, 220] on button "Update" at bounding box center [859, 211] width 46 height 17
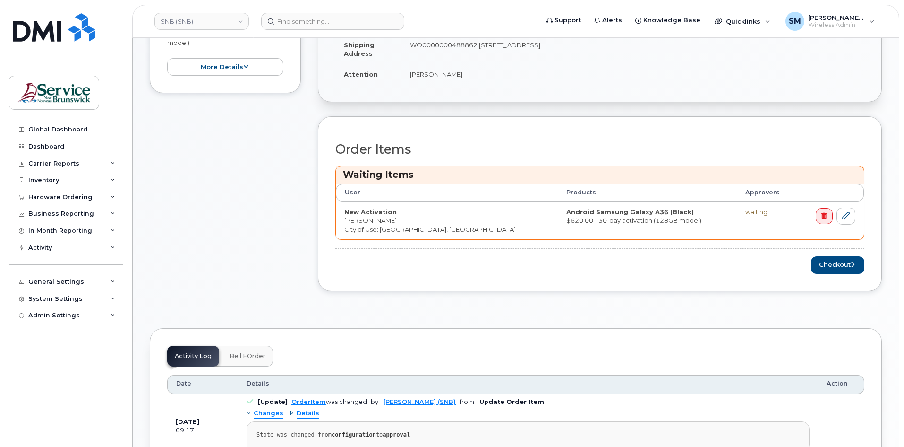
scroll to position [284, 0]
click at [849, 262] on button "Checkout" at bounding box center [837, 264] width 53 height 17
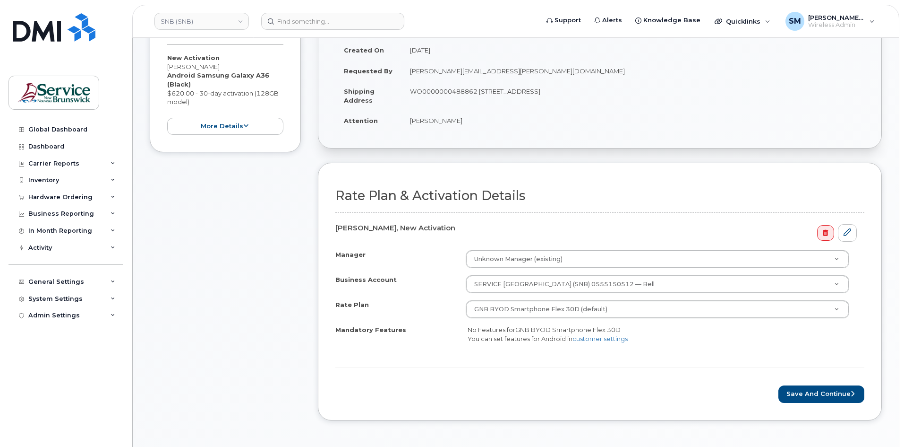
scroll to position [284, 0]
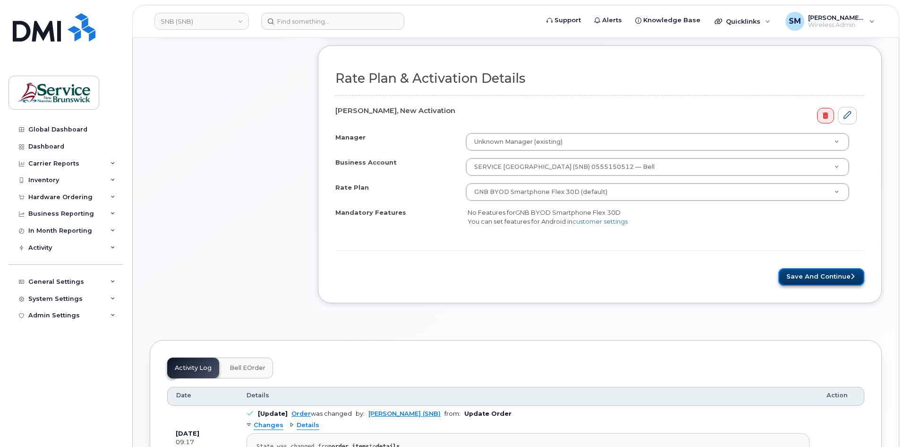
click at [816, 273] on button "Save and Continue" at bounding box center [822, 276] width 86 height 17
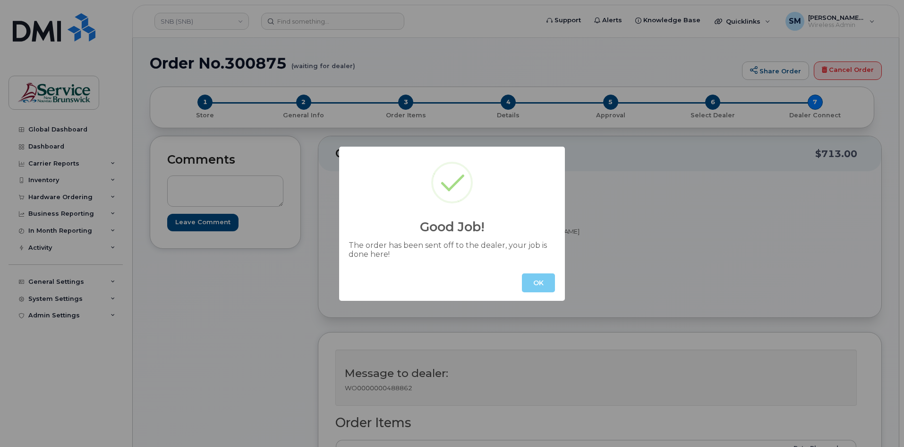
click at [539, 283] on button "OK" at bounding box center [538, 282] width 33 height 19
